Goal: Use online tool/utility: Use online tool/utility

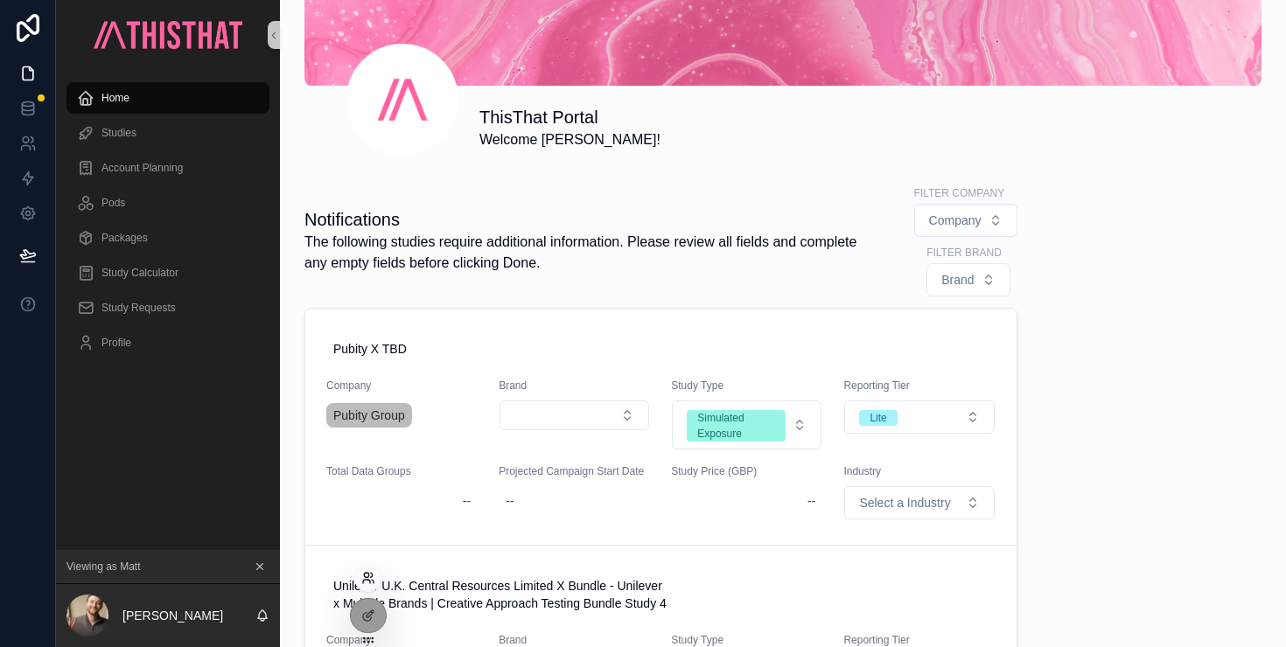
click at [369, 578] on icon at bounding box center [368, 578] width 14 height 14
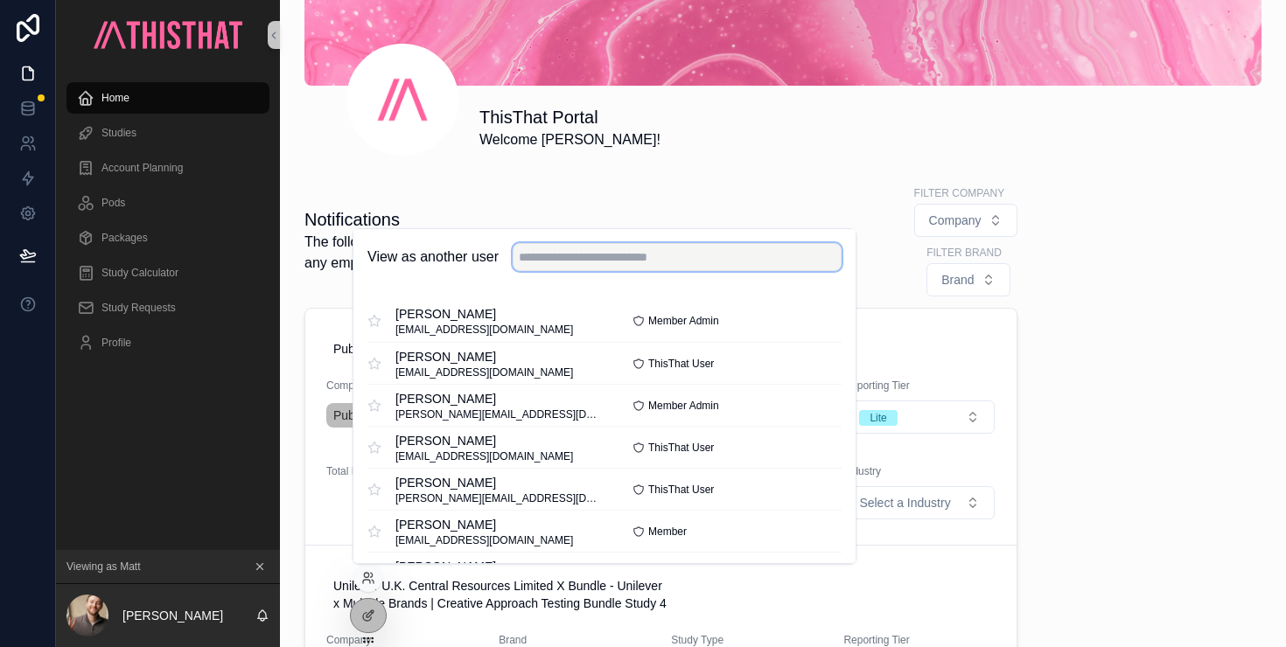
click at [596, 253] on input "text" at bounding box center [676, 257] width 329 height 28
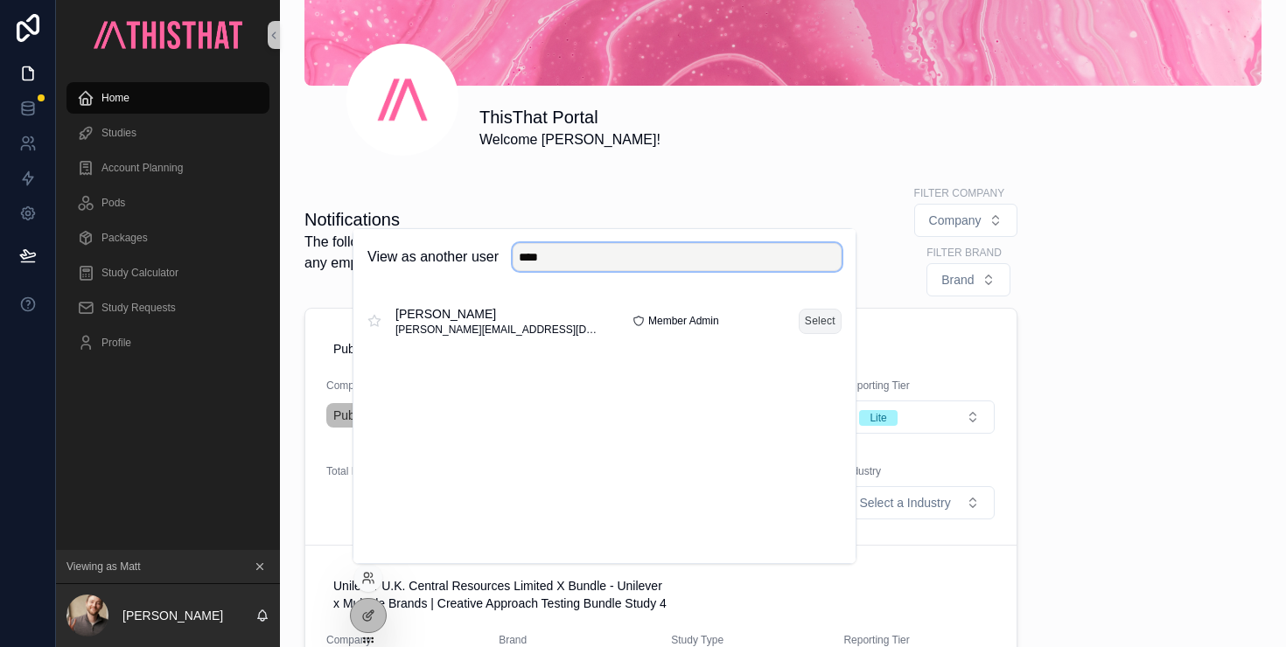
type input "****"
click at [827, 321] on button "Select" at bounding box center [819, 321] width 43 height 25
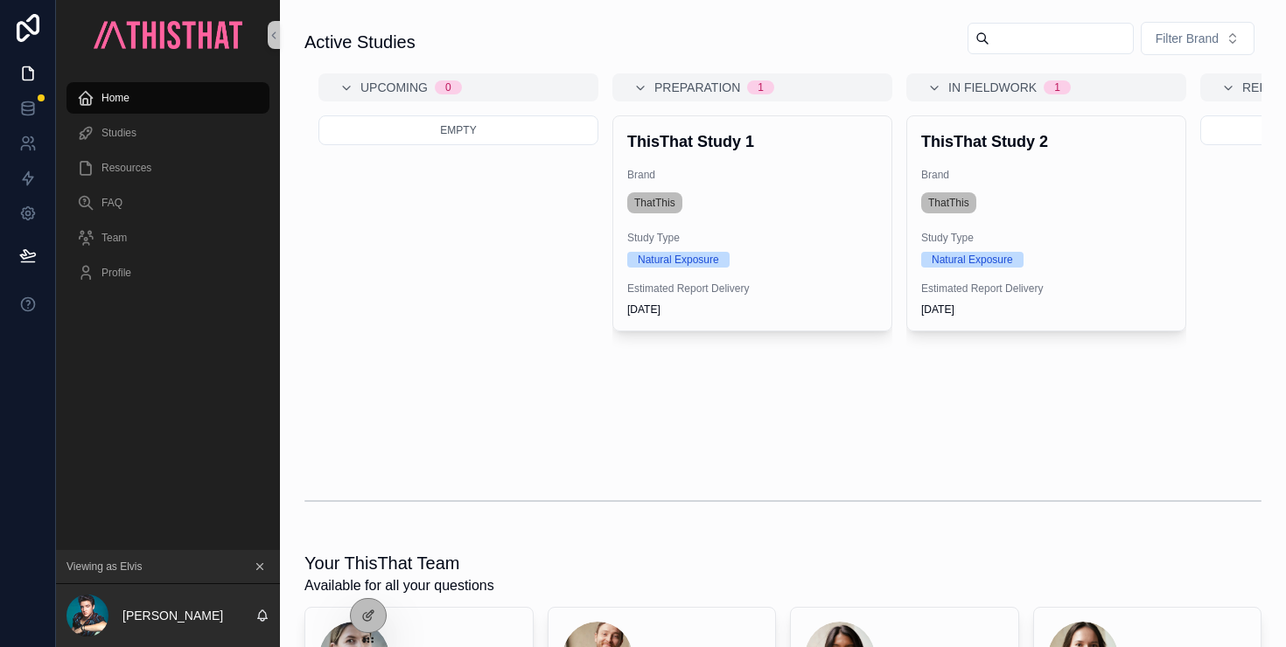
click at [1019, 33] on input "scrollable content" at bounding box center [1060, 38] width 143 height 24
click at [596, 448] on div "Empty" at bounding box center [458, 283] width 280 height 336
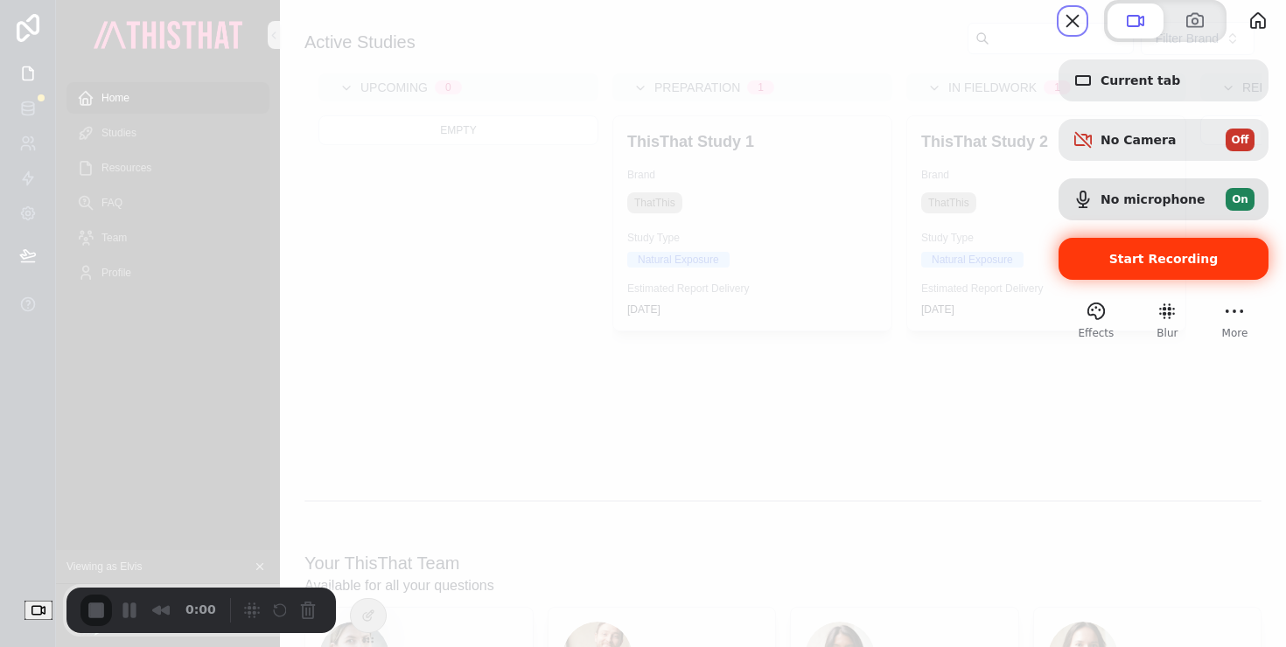
click at [1169, 266] on span "Start Recording" at bounding box center [1163, 259] width 109 height 14
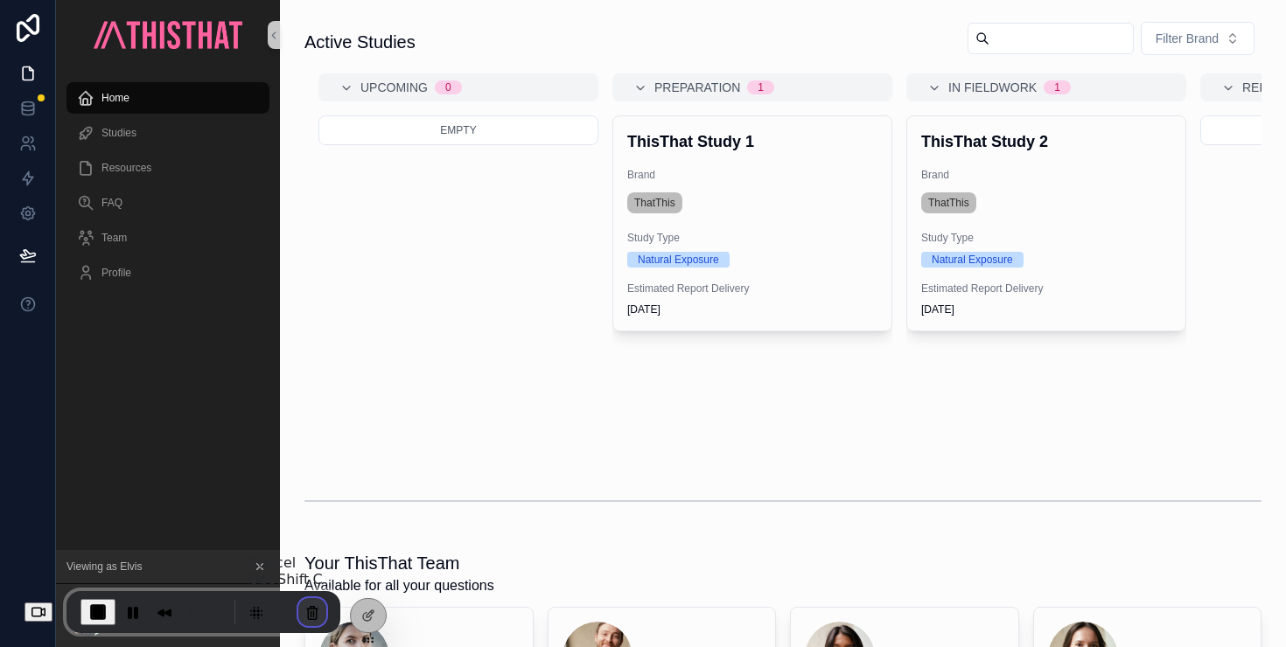
click at [320, 610] on button "Cancel Recording" at bounding box center [312, 612] width 28 height 28
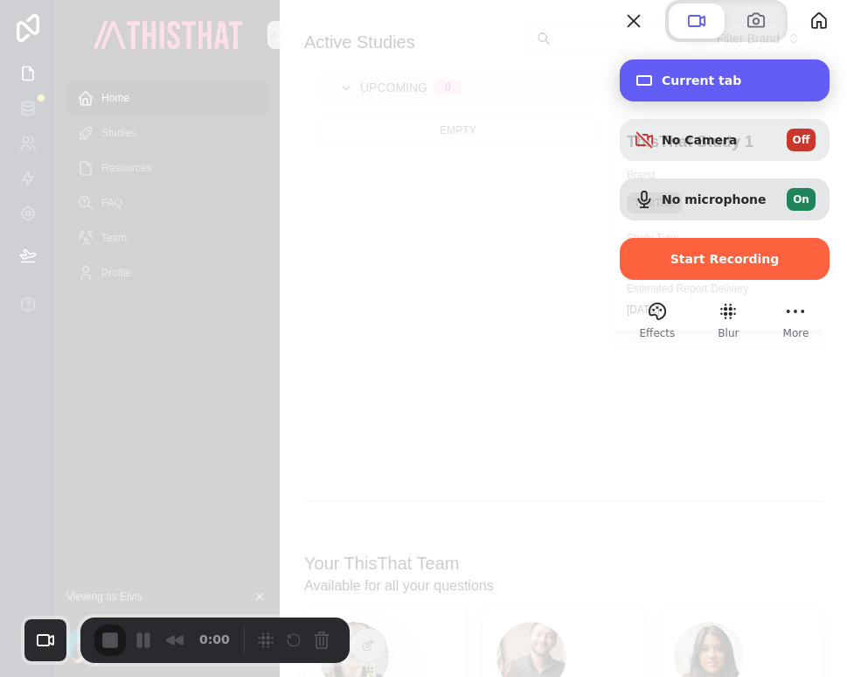
click at [720, 101] on div "Current tab" at bounding box center [725, 80] width 210 height 42
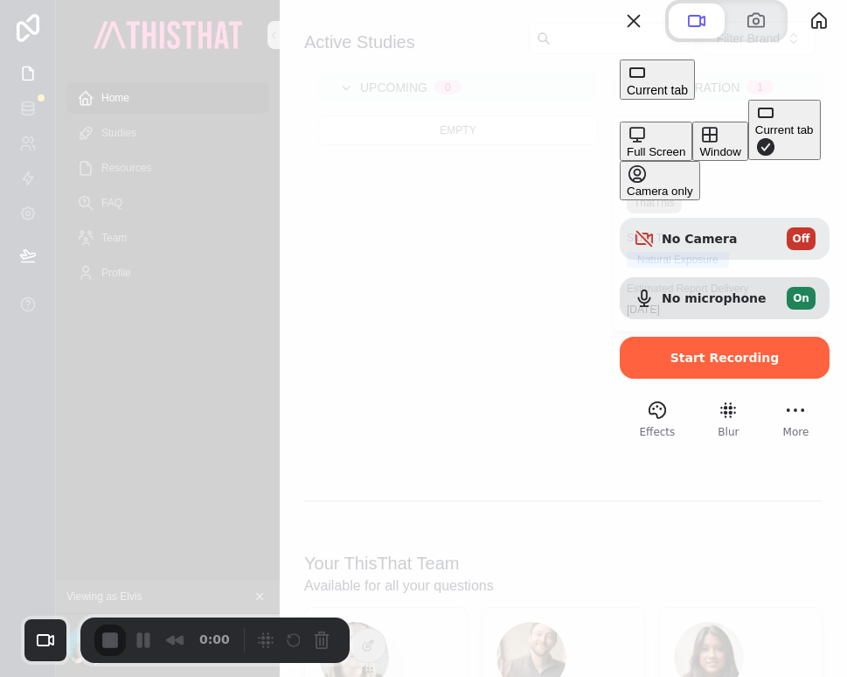
click at [700, 158] on div "Window" at bounding box center [720, 151] width 41 height 13
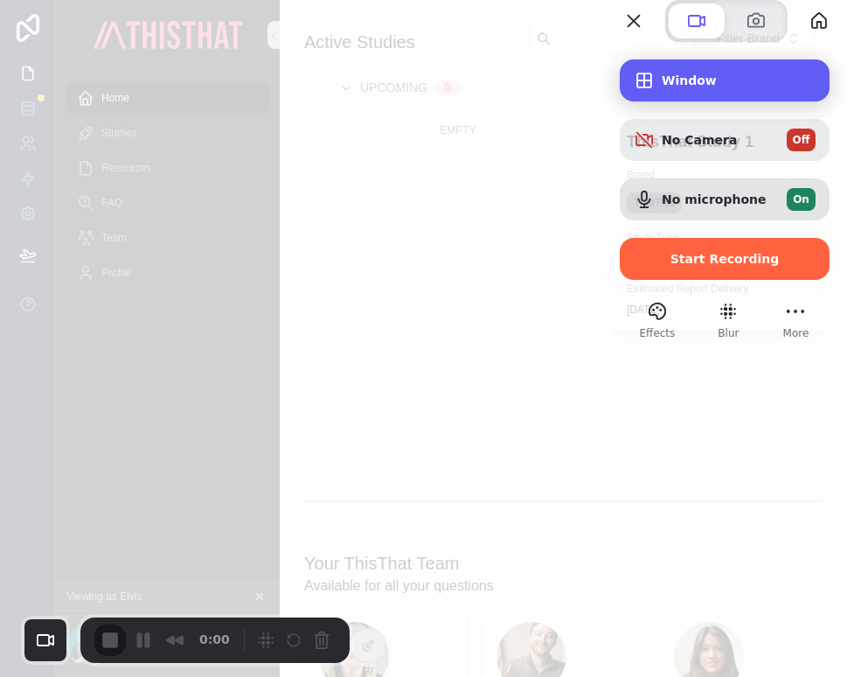
click at [702, 87] on span "Window" at bounding box center [739, 80] width 154 height 14
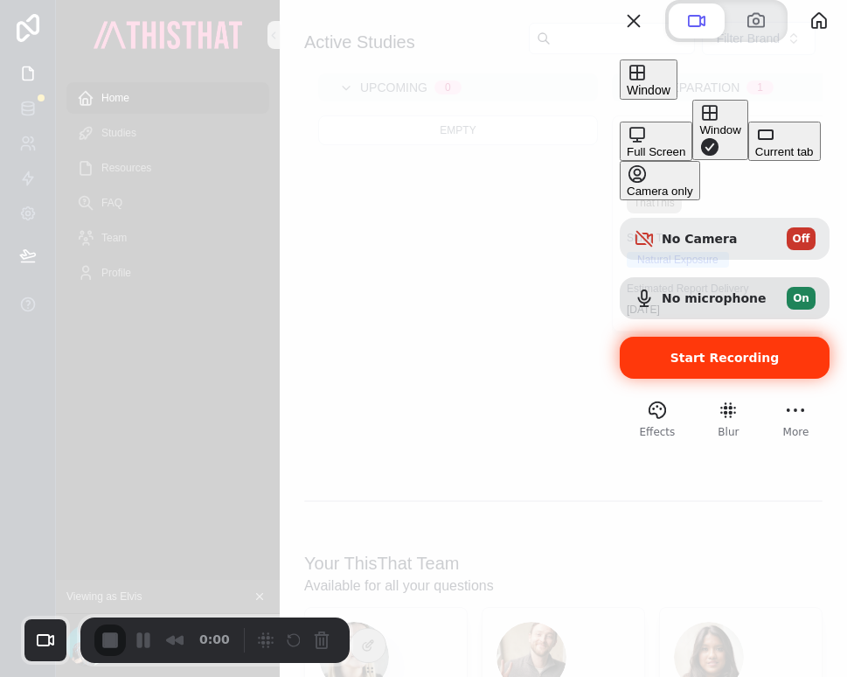
click at [710, 337] on div "Start Recording" at bounding box center [725, 358] width 210 height 42
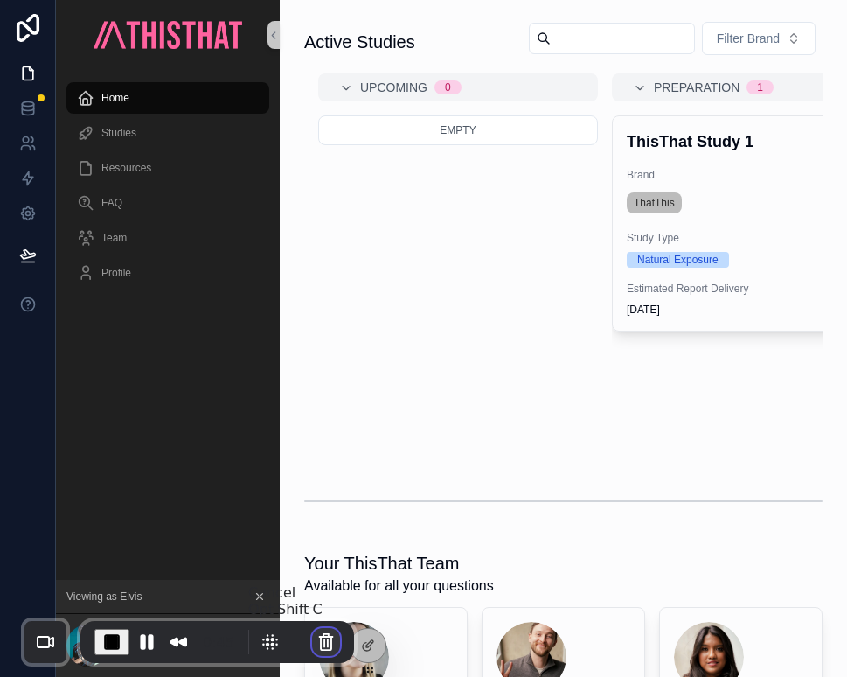
click at [319, 643] on button "Cancel Recording" at bounding box center [326, 642] width 28 height 28
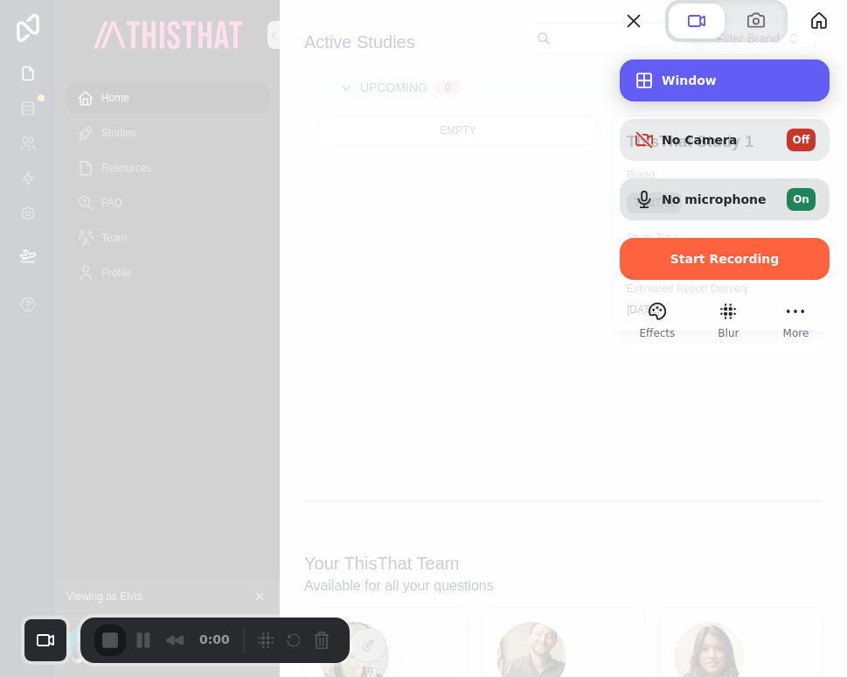
click at [680, 87] on span "Window" at bounding box center [739, 80] width 154 height 14
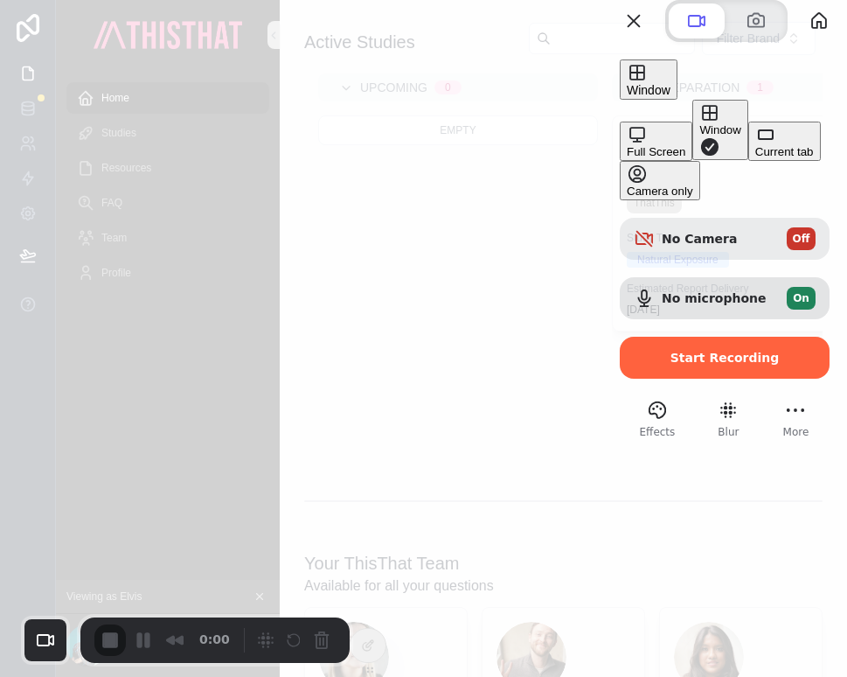
click at [671, 97] on span "Window" at bounding box center [649, 90] width 44 height 14
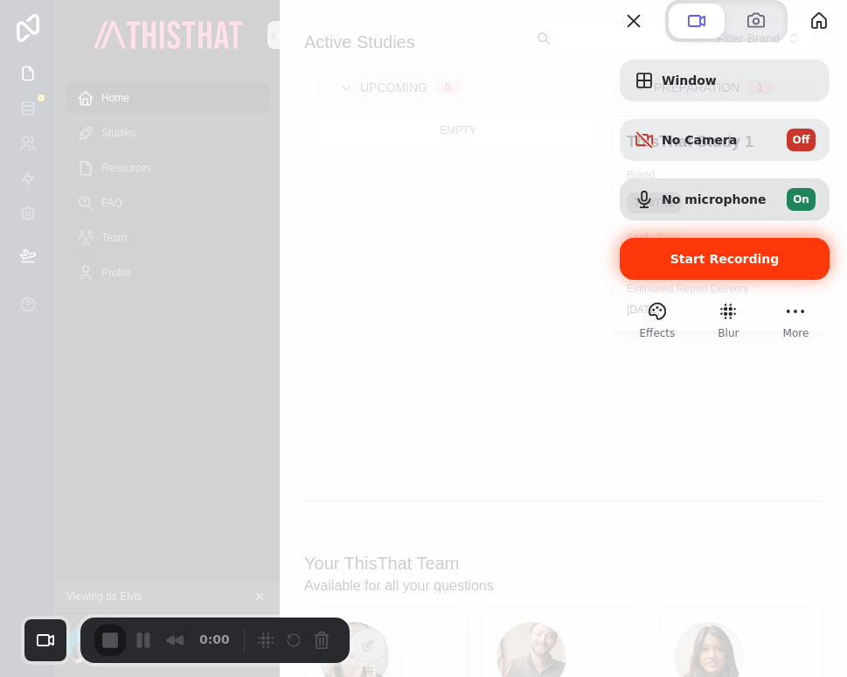
click at [690, 280] on div "Start Recording" at bounding box center [725, 259] width 210 height 42
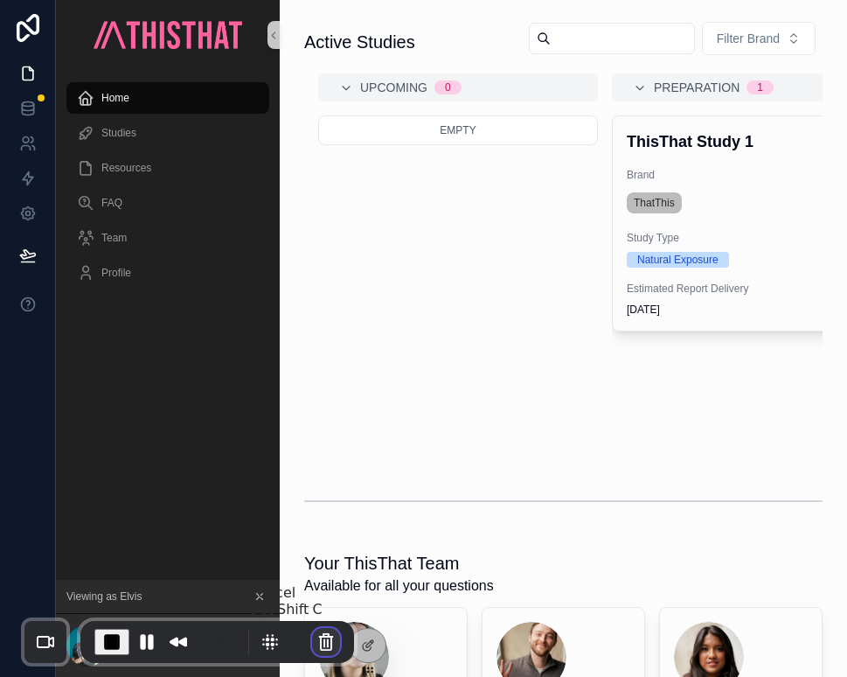
click at [319, 640] on button "Cancel Recording" at bounding box center [326, 642] width 28 height 28
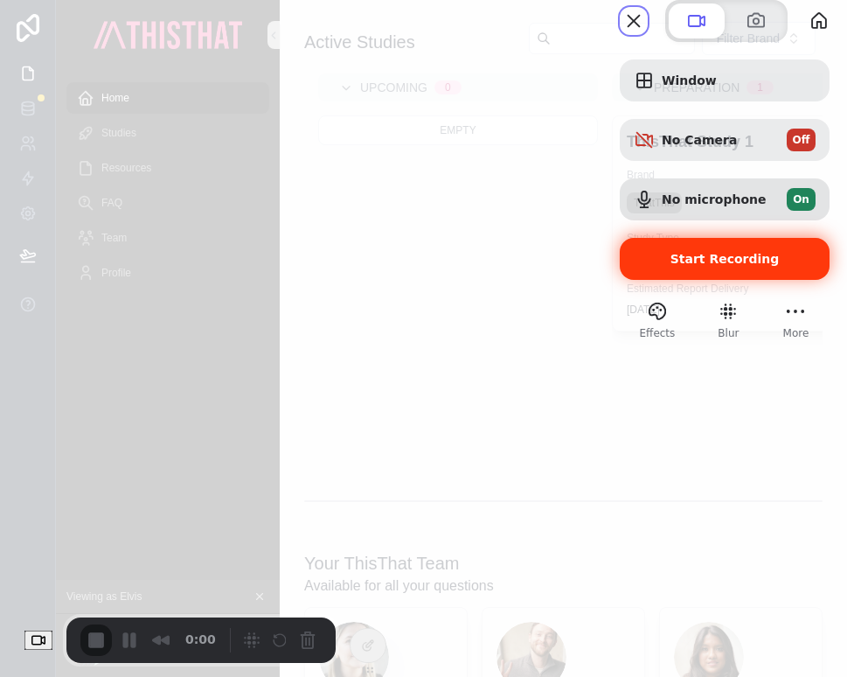
click at [714, 266] on span "Start Recording" at bounding box center [725, 259] width 109 height 14
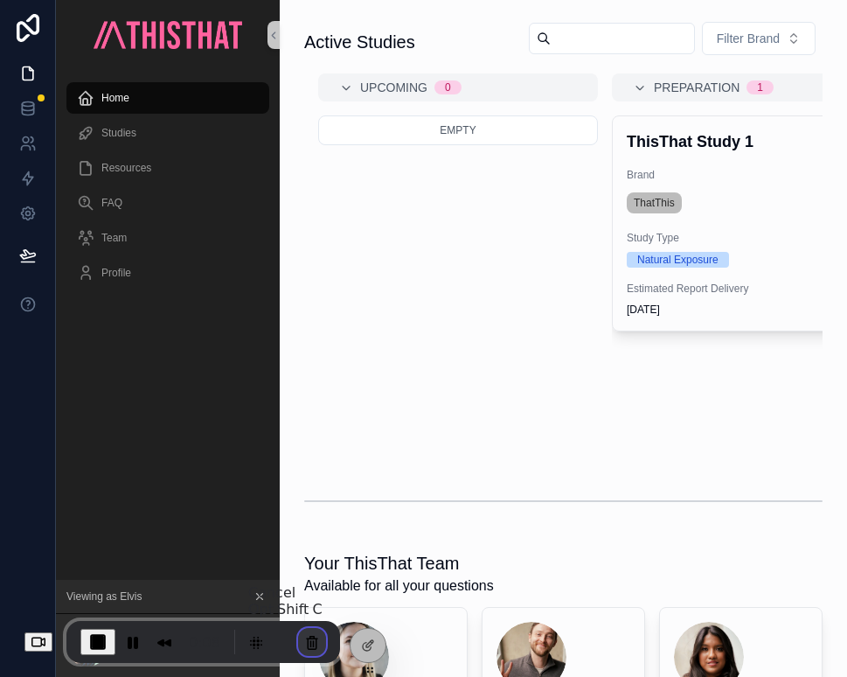
click at [319, 636] on button "Cancel Recording" at bounding box center [312, 642] width 28 height 28
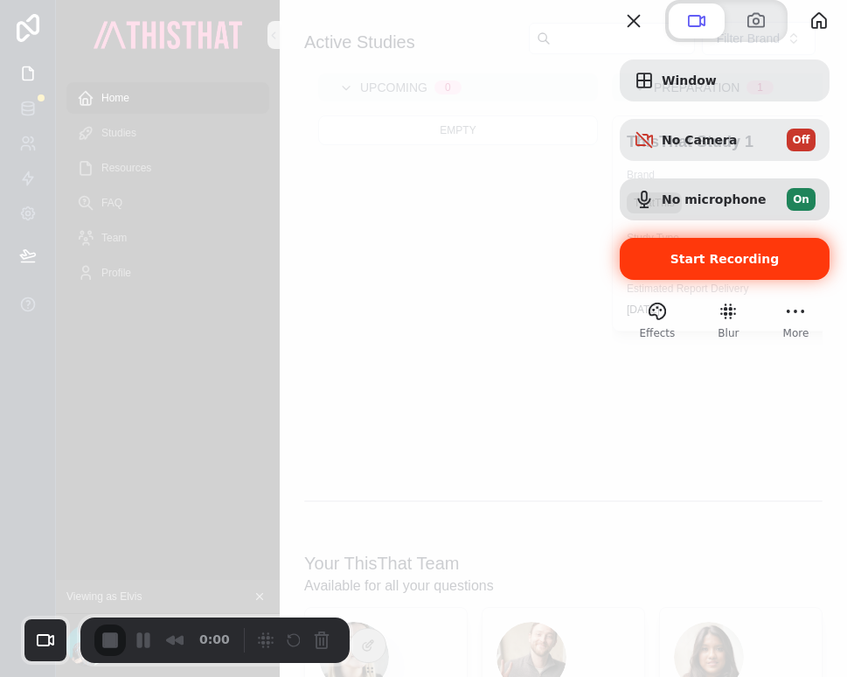
click at [677, 266] on span "Start Recording" at bounding box center [725, 259] width 109 height 14
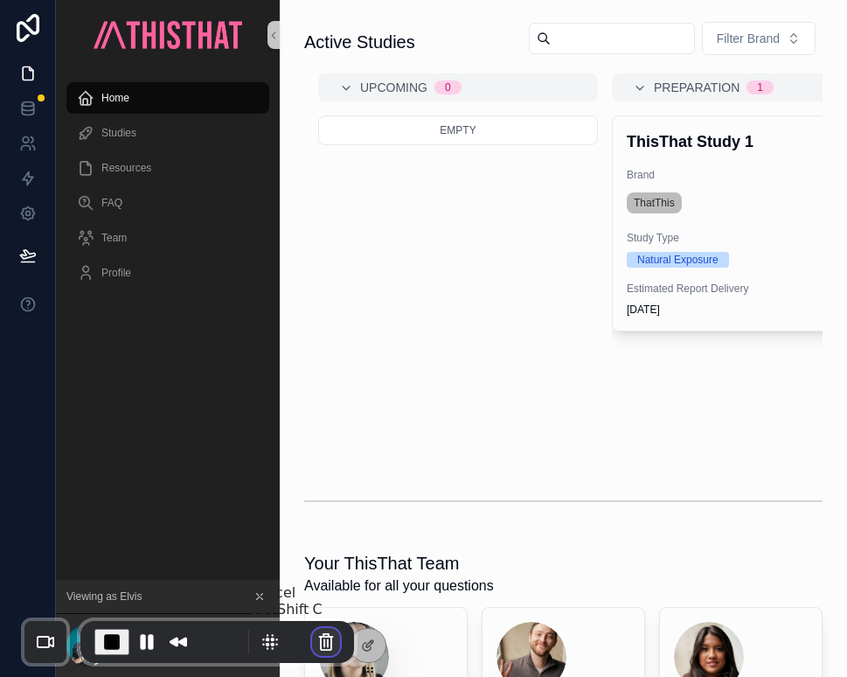
click at [318, 646] on button "Cancel Recording" at bounding box center [326, 642] width 28 height 28
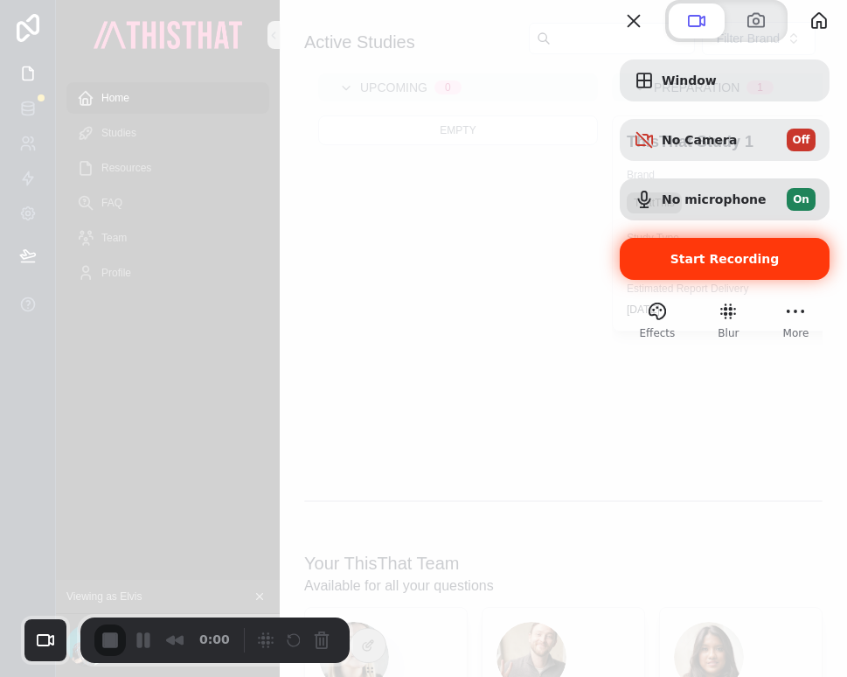
click at [689, 266] on span "Start Recording" at bounding box center [725, 259] width 109 height 14
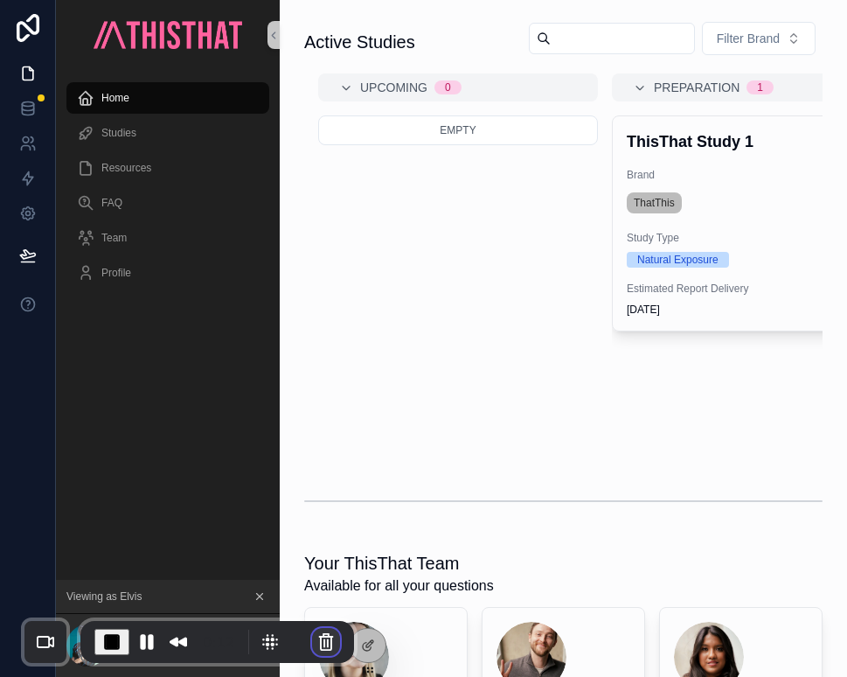
click at [318, 642] on button "Cancel Recording" at bounding box center [326, 642] width 28 height 28
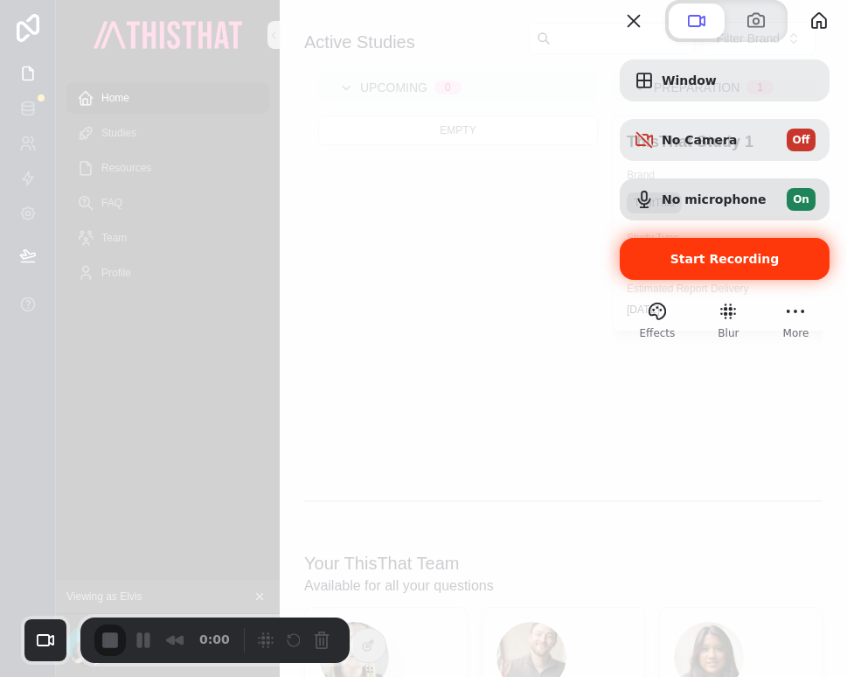
click at [697, 266] on span "Start Recording" at bounding box center [725, 259] width 109 height 14
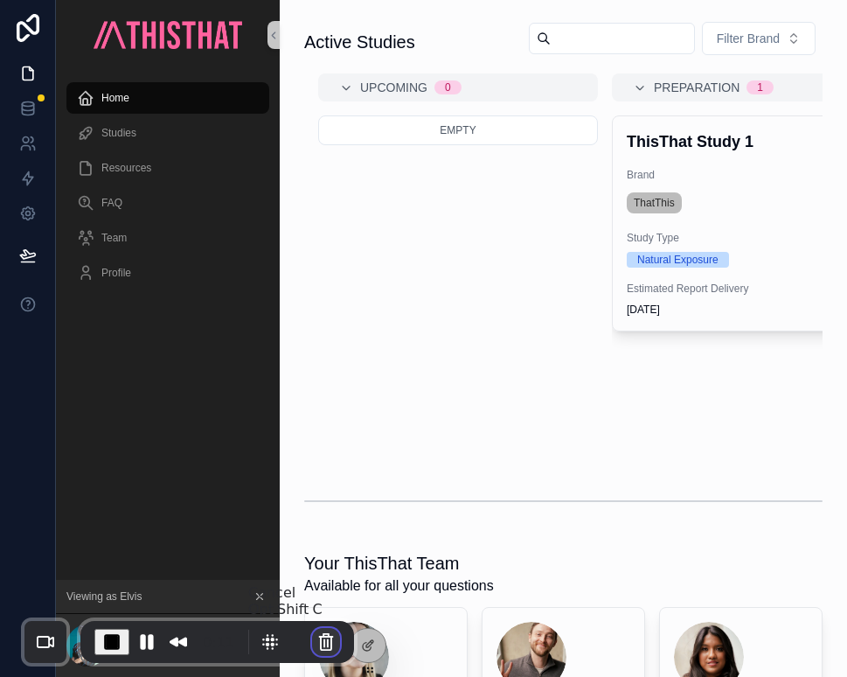
click at [313, 632] on button "Cancel Recording" at bounding box center [326, 642] width 28 height 28
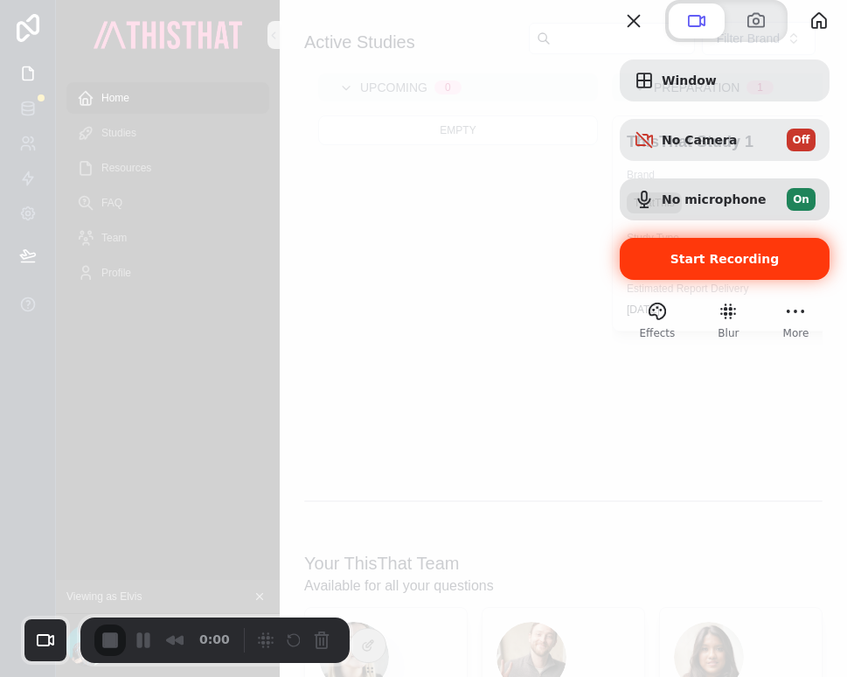
click at [703, 266] on span "Start Recording" at bounding box center [725, 259] width 109 height 14
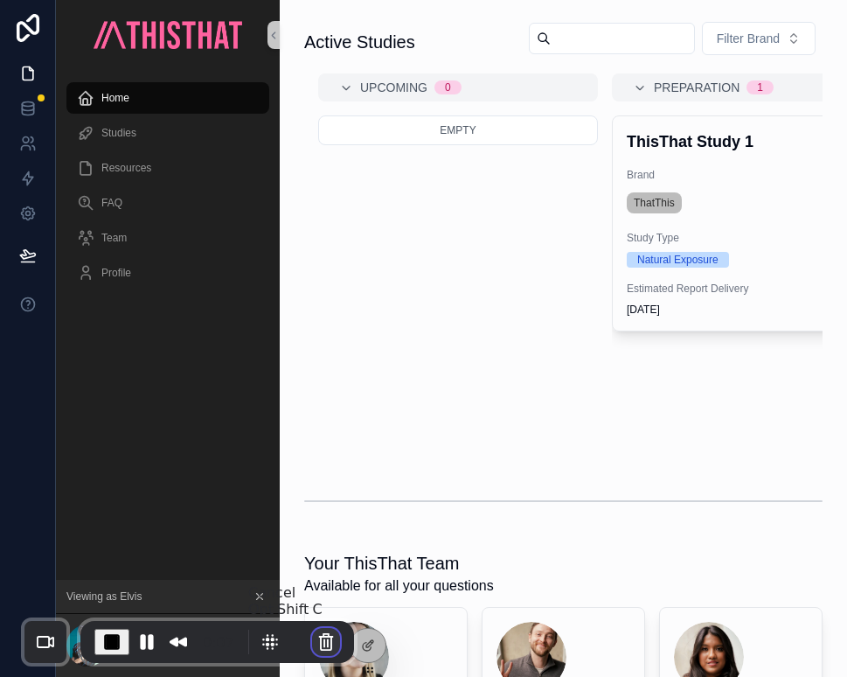
click at [328, 638] on button "Cancel Recording" at bounding box center [326, 642] width 28 height 28
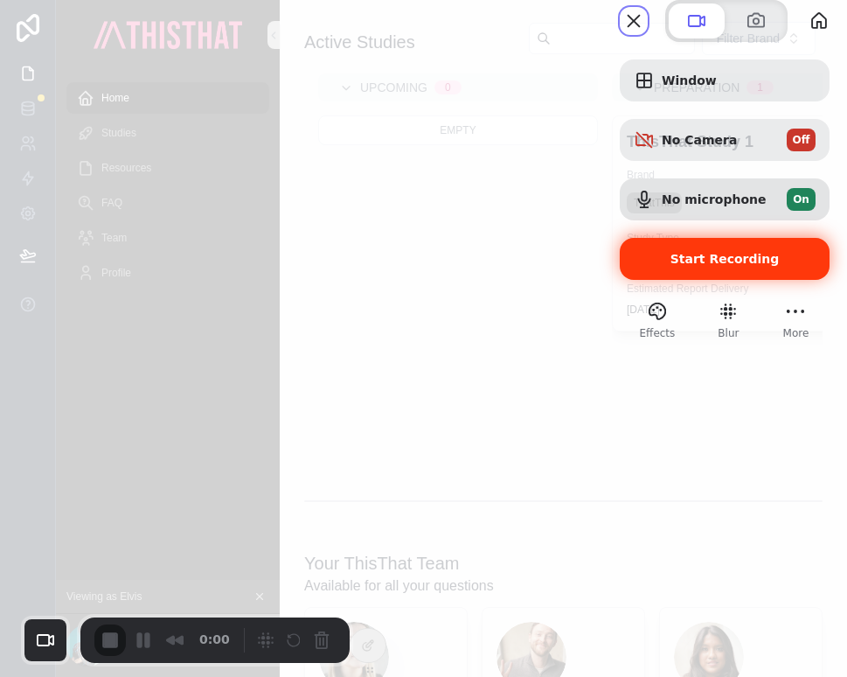
click at [696, 266] on span "Start Recording" at bounding box center [725, 259] width 109 height 14
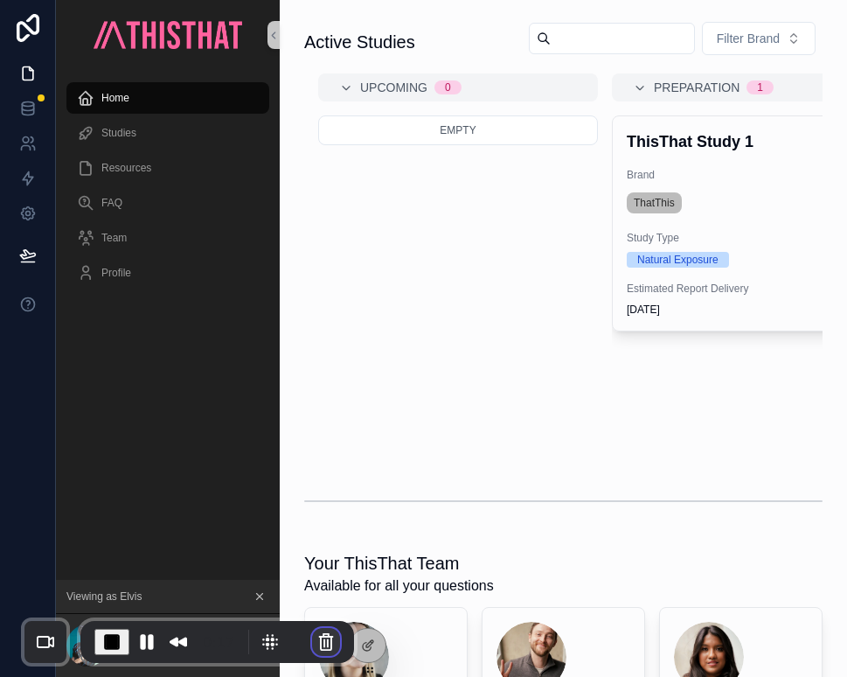
click at [324, 639] on button "Cancel Recording" at bounding box center [326, 642] width 28 height 28
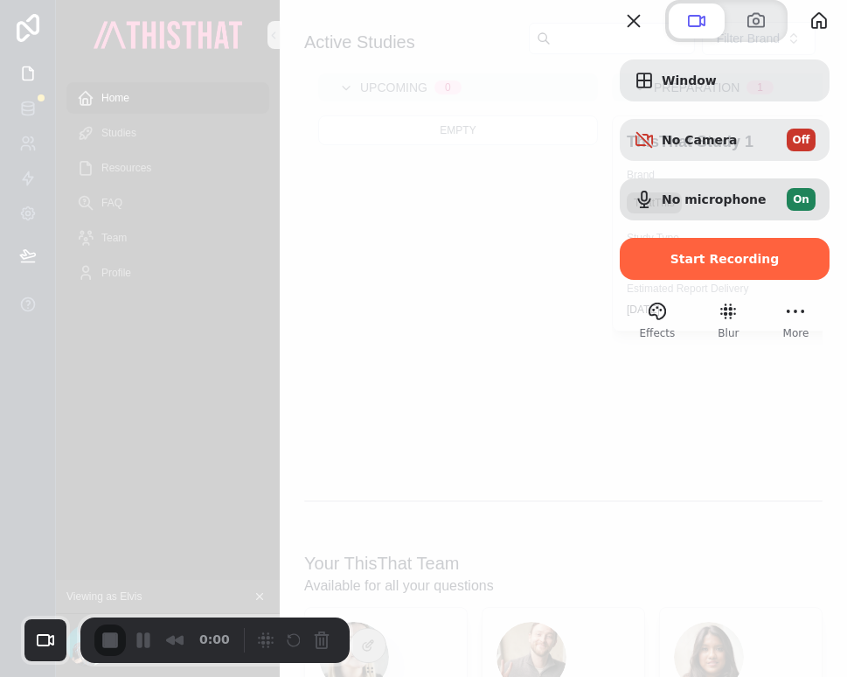
click at [719, 289] on div at bounding box center [725, 284] width 210 height 9
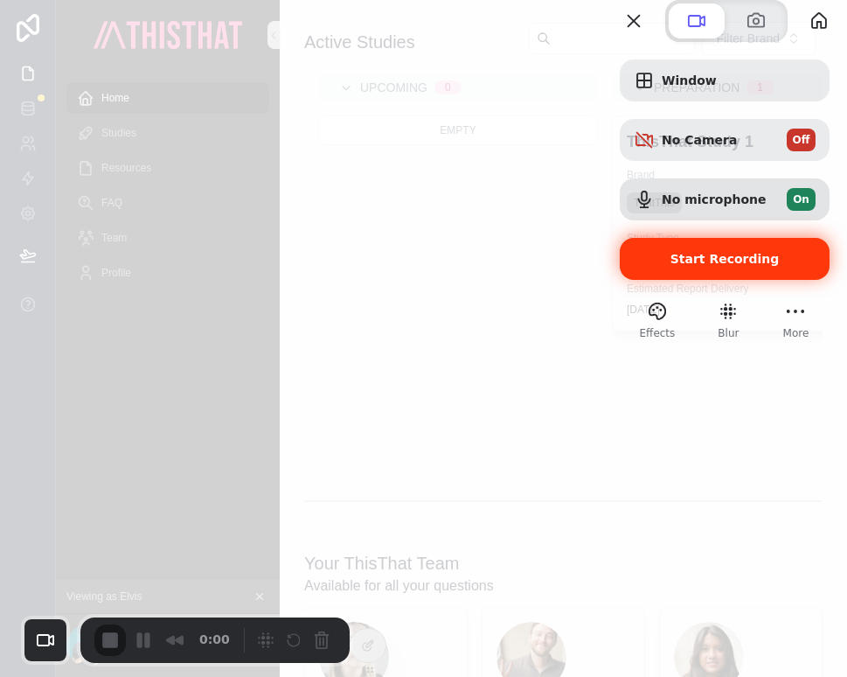
click at [725, 266] on span "Start Recording" at bounding box center [725, 259] width 109 height 14
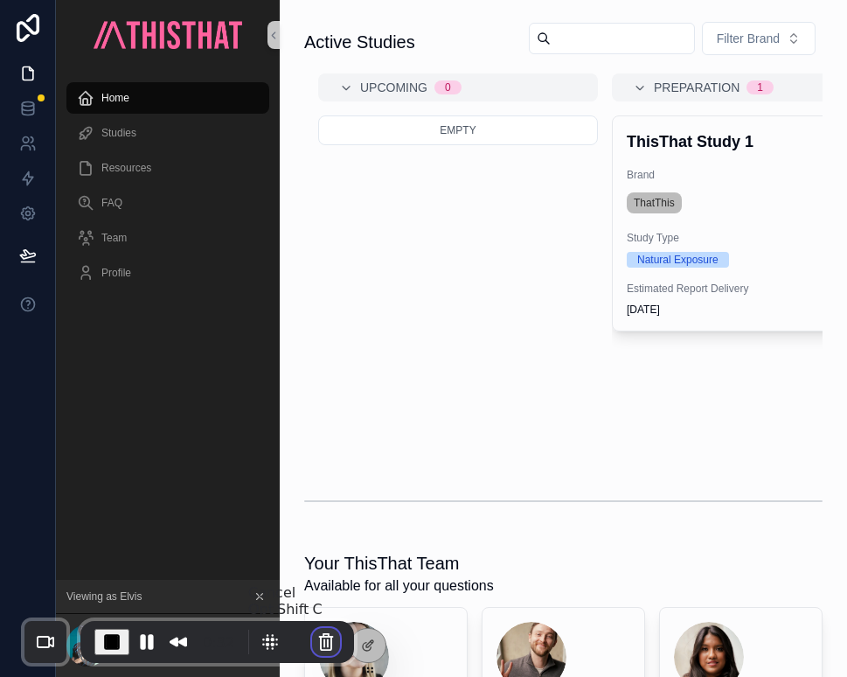
click at [323, 643] on button "Cancel Recording" at bounding box center [326, 642] width 28 height 28
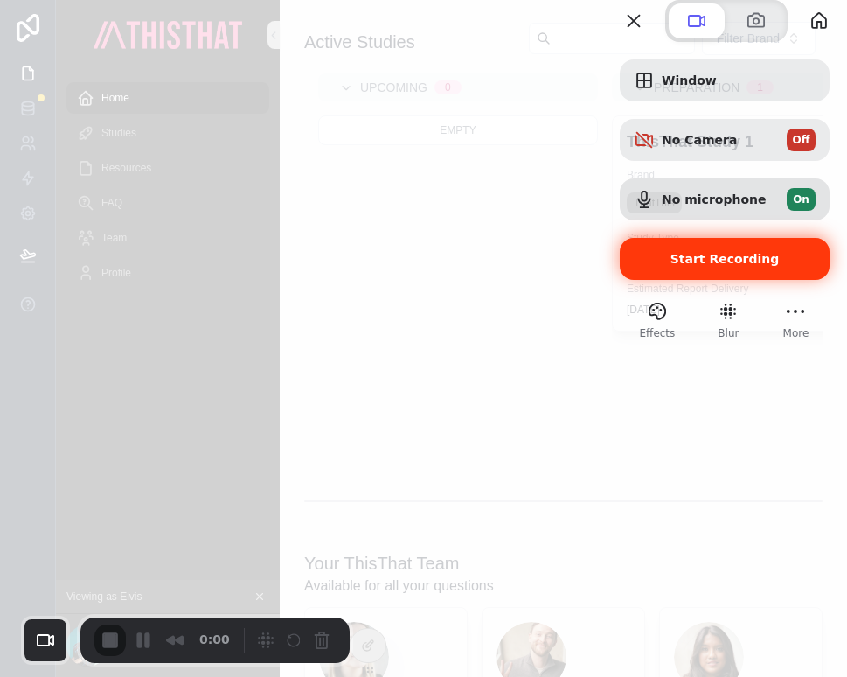
click at [756, 266] on span "Start Recording" at bounding box center [725, 259] width 182 height 14
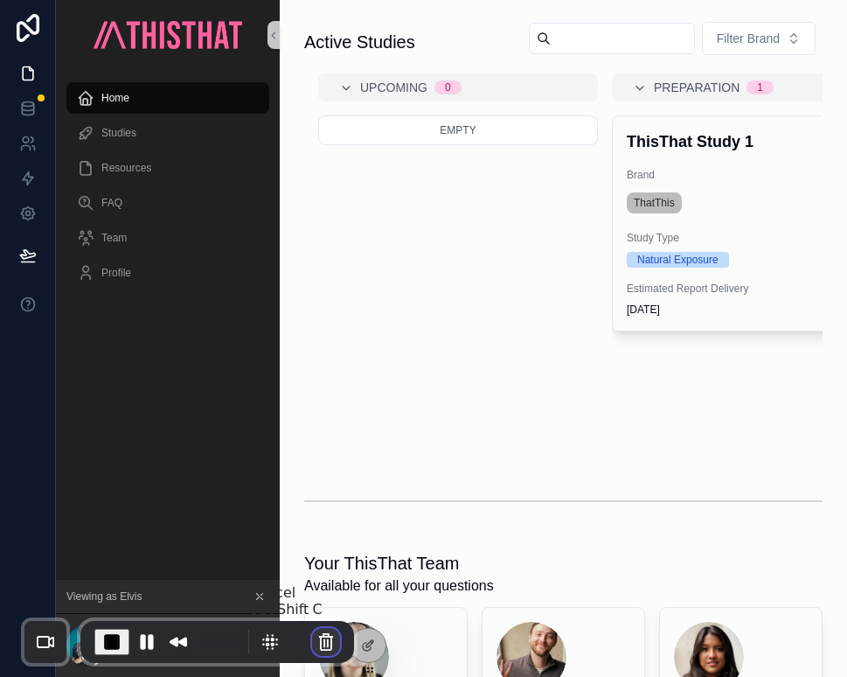
click at [313, 644] on button "Cancel Recording" at bounding box center [326, 642] width 28 height 28
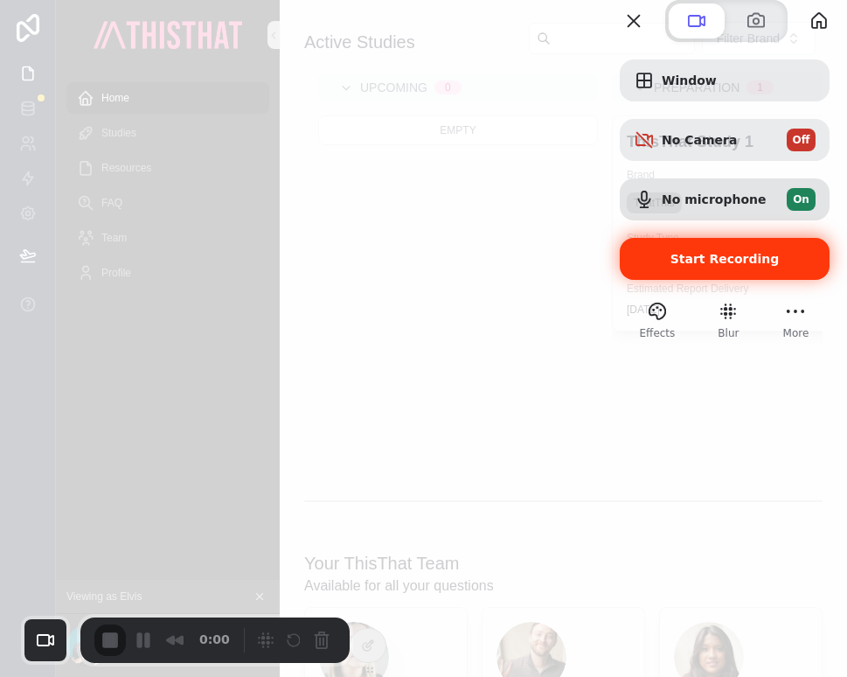
click at [730, 266] on span "Start Recording" at bounding box center [725, 259] width 109 height 14
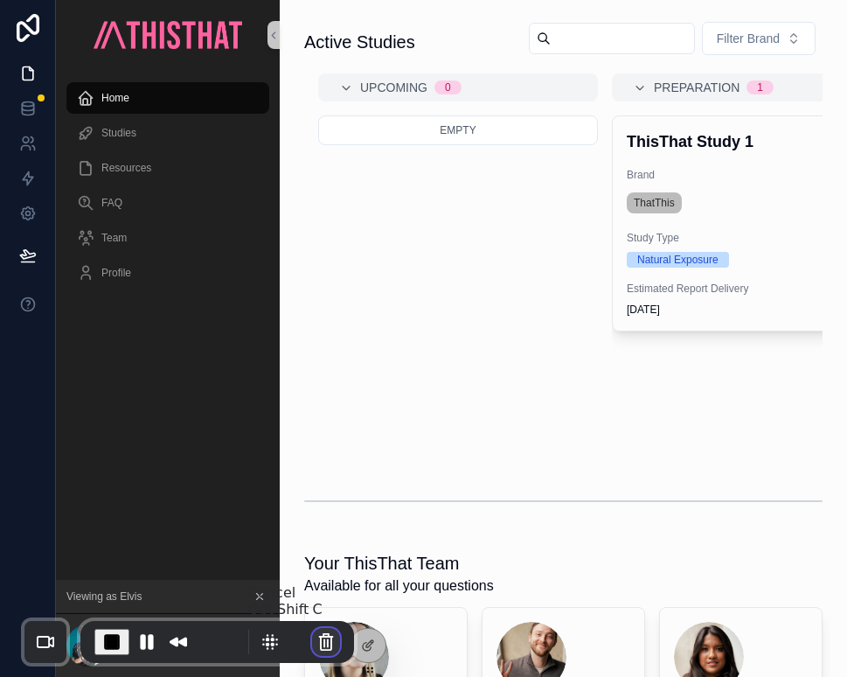
click at [320, 644] on button "Cancel Recording" at bounding box center [326, 642] width 28 height 28
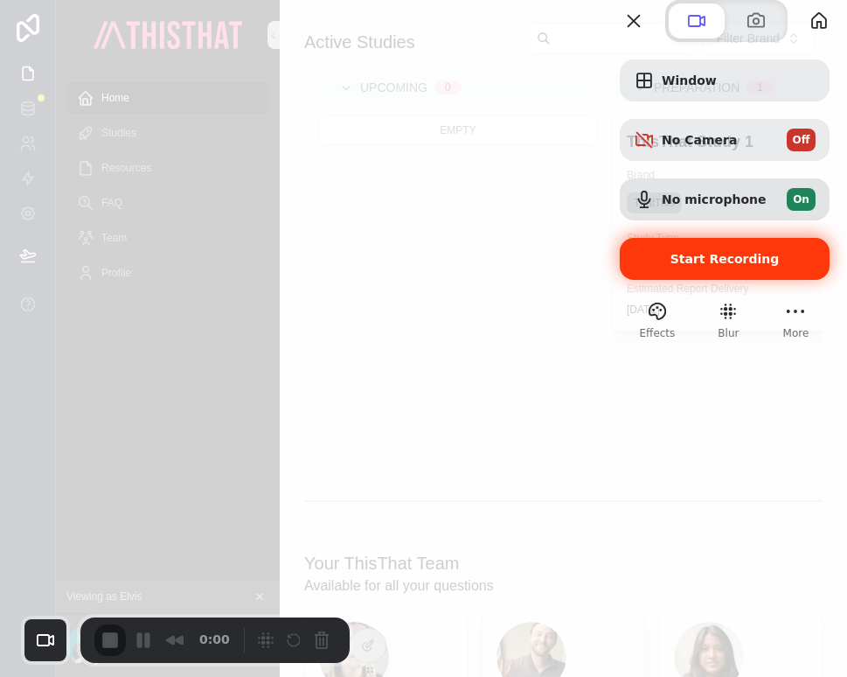
click at [728, 280] on div "Start Recording" at bounding box center [725, 259] width 210 height 42
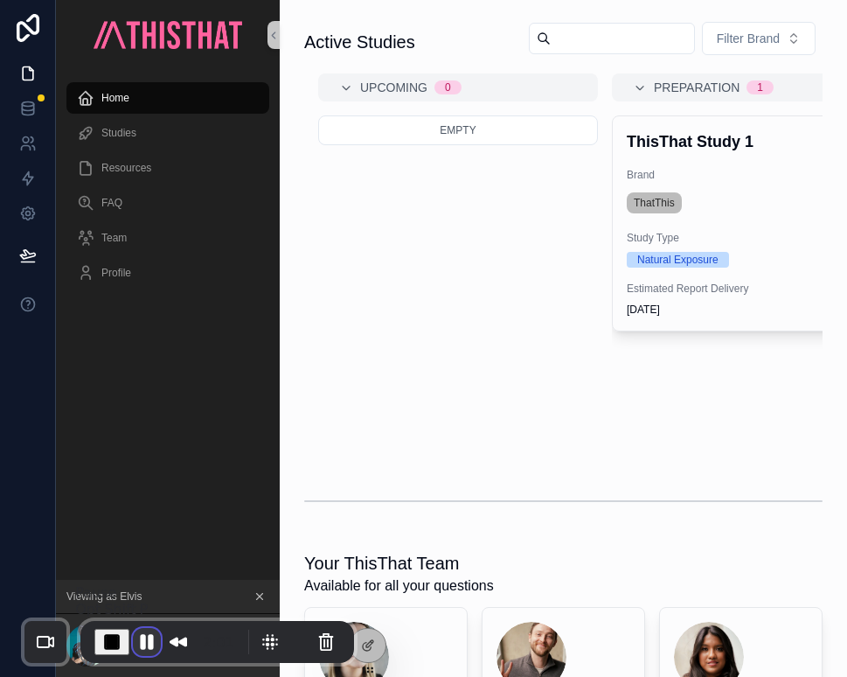
click at [137, 637] on button "Pause Recording" at bounding box center [147, 642] width 28 height 28
click at [144, 643] on span "Play Recording" at bounding box center [143, 641] width 21 height 21
click at [141, 635] on button "Pause Recording" at bounding box center [147, 642] width 28 height 28
click at [145, 645] on span "Play Recording" at bounding box center [143, 641] width 21 height 21
click at [143, 639] on button "Pause Recording" at bounding box center [147, 642] width 28 height 28
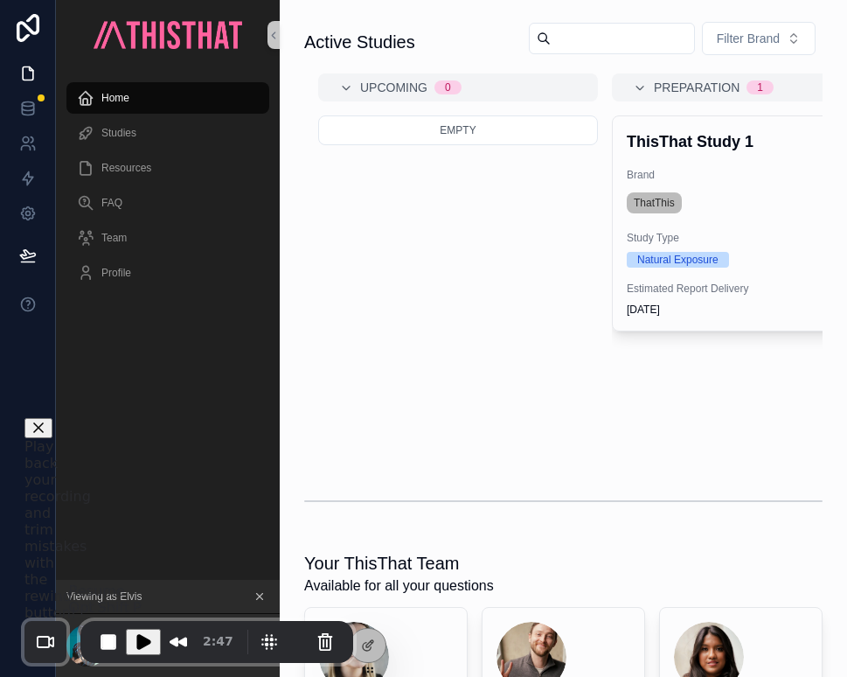
click at [146, 643] on span "Play Recording" at bounding box center [143, 641] width 21 height 21
click at [146, 634] on button "Pause Recording" at bounding box center [147, 642] width 28 height 28
click at [146, 639] on span "Play Recording" at bounding box center [143, 641] width 21 height 21
click at [143, 645] on button "Pause Recording" at bounding box center [147, 642] width 28 height 28
click at [143, 641] on span "Play Recording" at bounding box center [143, 641] width 21 height 21
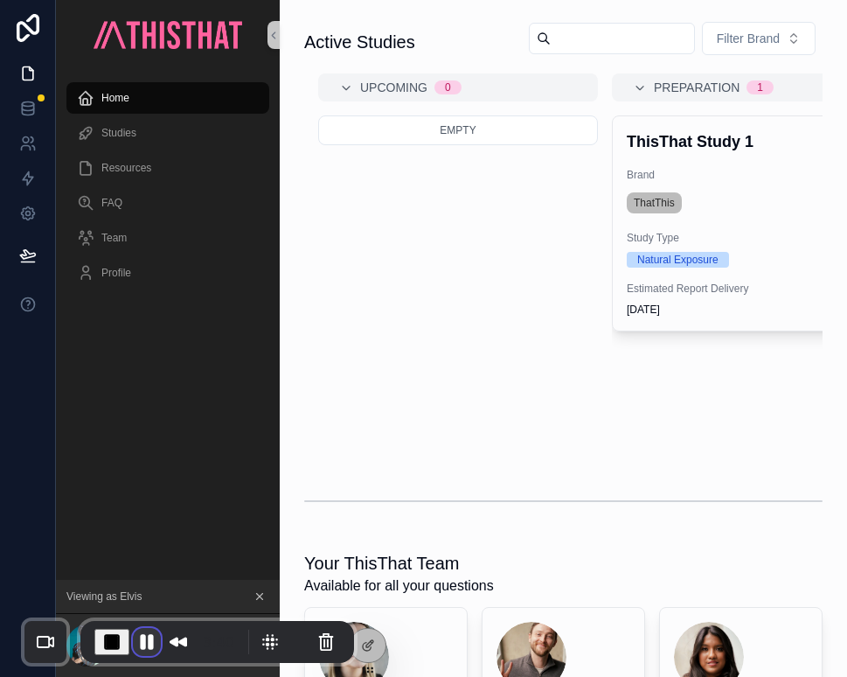
click at [143, 630] on button "Pause Recording" at bounding box center [147, 642] width 28 height 28
click at [143, 639] on span "Play Recording" at bounding box center [143, 641] width 21 height 21
click at [108, 638] on span "End Recording" at bounding box center [111, 641] width 21 height 21
